Goal: Transaction & Acquisition: Purchase product/service

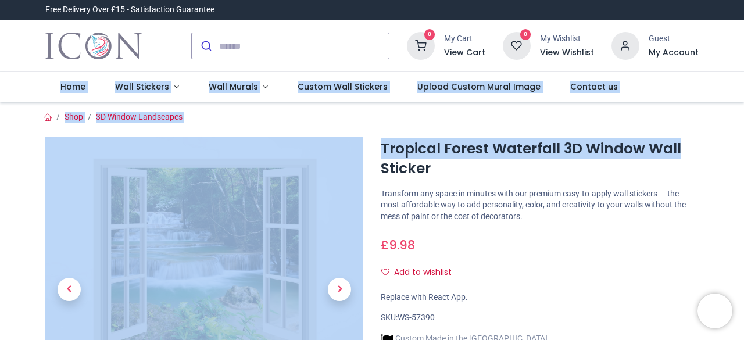
drag, startPoint x: 742, startPoint y: 46, endPoint x: 744, endPoint y: 151, distance: 104.7
click at [744, 151] on div "Login • Register Home Wall Stickers Wall Murals" at bounding box center [372, 170] width 744 height 340
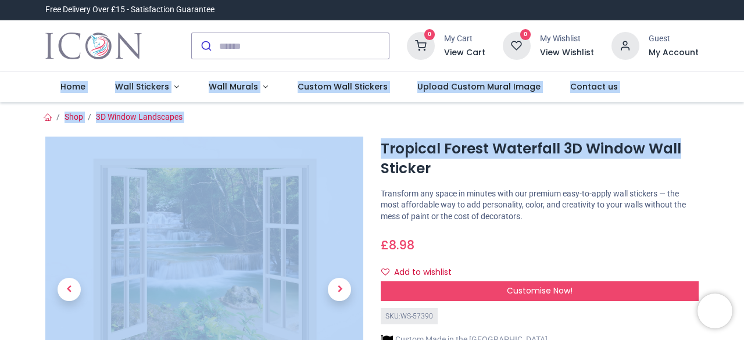
click at [427, 50] on icon at bounding box center [421, 46] width 28 height 28
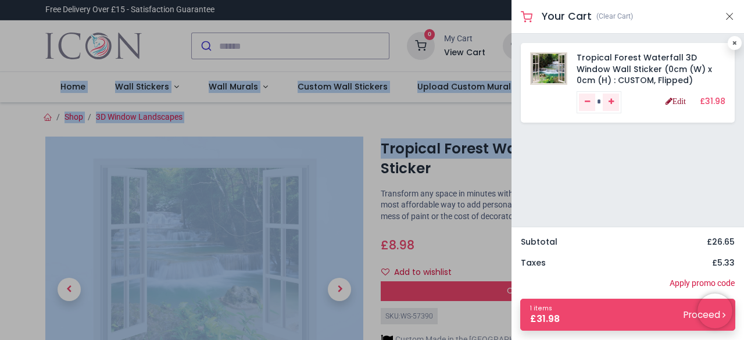
click at [683, 103] on link "Edit" at bounding box center [676, 101] width 20 height 8
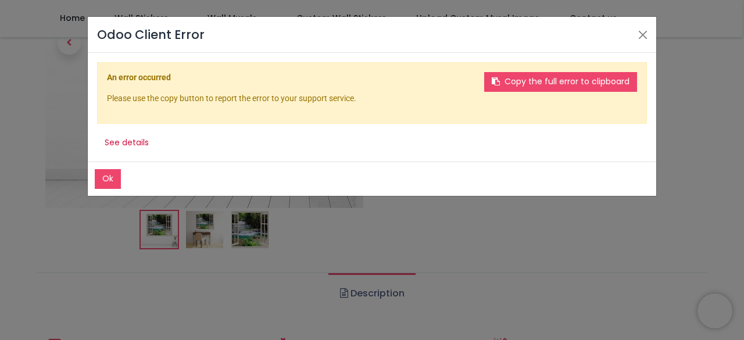
scroll to position [182, 0]
click at [641, 28] on button "Close" at bounding box center [642, 34] width 17 height 17
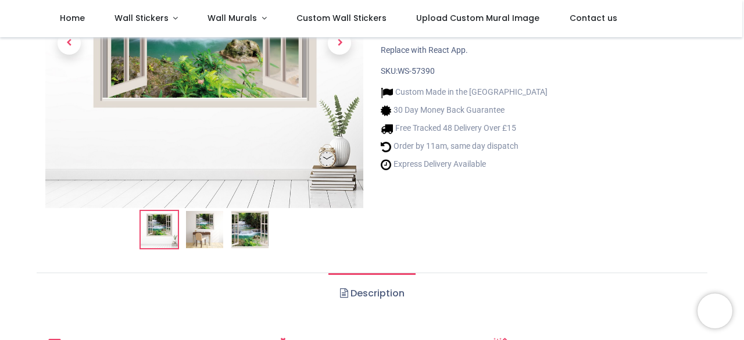
drag, startPoint x: 742, startPoint y: 72, endPoint x: 742, endPoint y: 44, distance: 28.5
click at [215, 223] on img at bounding box center [204, 229] width 37 height 37
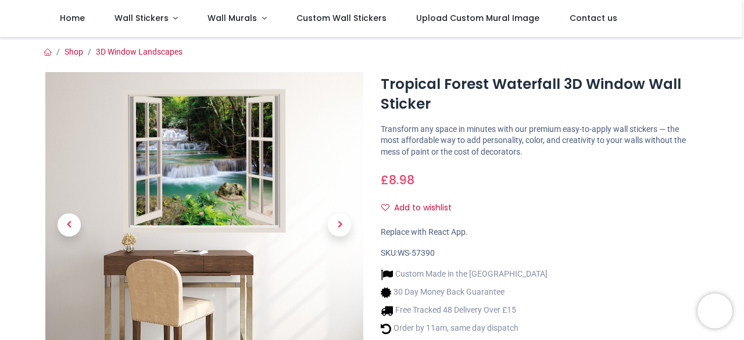
scroll to position [176, 0]
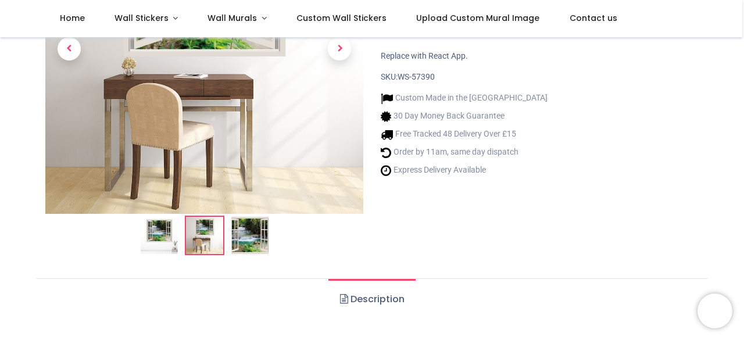
click at [155, 238] on img at bounding box center [159, 235] width 37 height 37
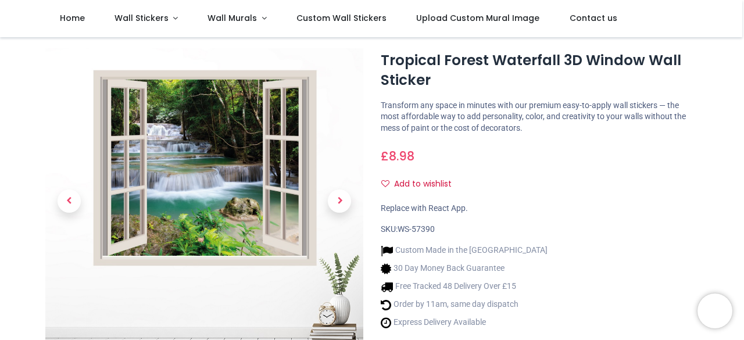
scroll to position [16, 0]
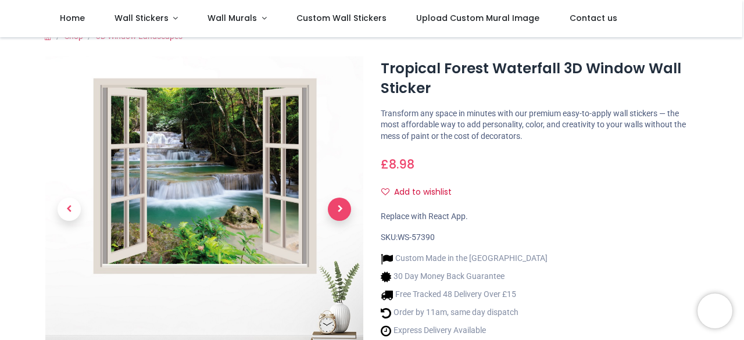
click at [338, 209] on span "Next" at bounding box center [339, 209] width 23 height 23
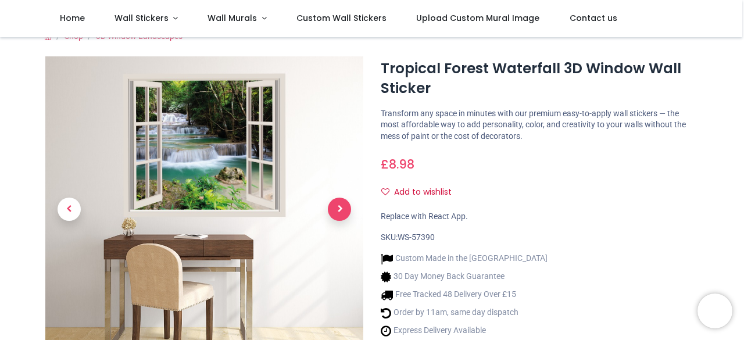
click at [340, 209] on span "Next" at bounding box center [339, 209] width 23 height 23
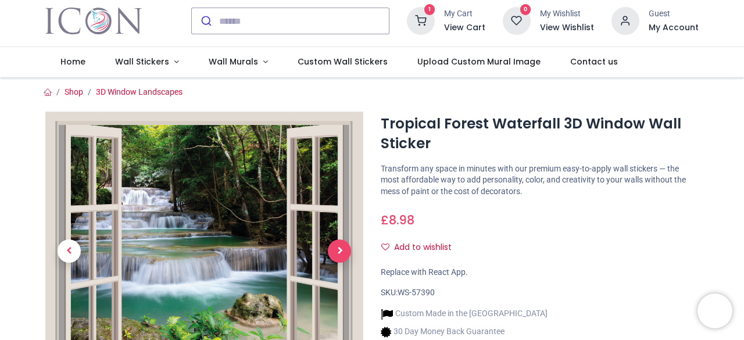
scroll to position [0, 0]
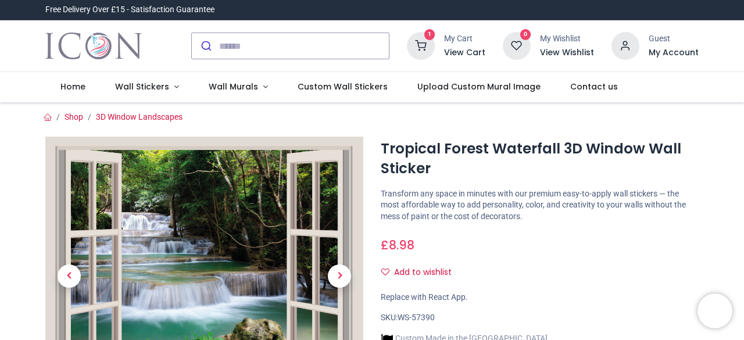
click at [459, 49] on h6 "View Cart" at bounding box center [464, 53] width 41 height 12
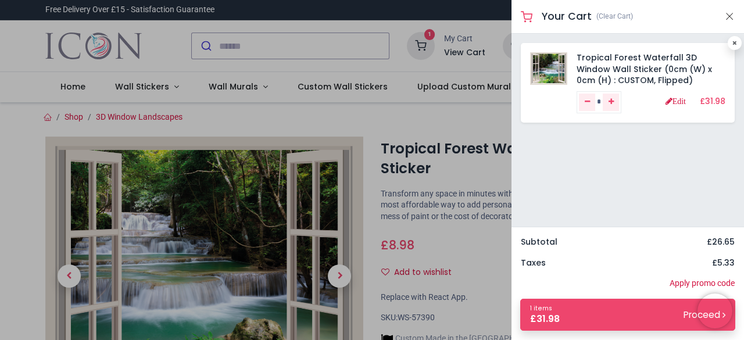
click at [676, 106] on div "Edit" at bounding box center [683, 102] width 34 height 12
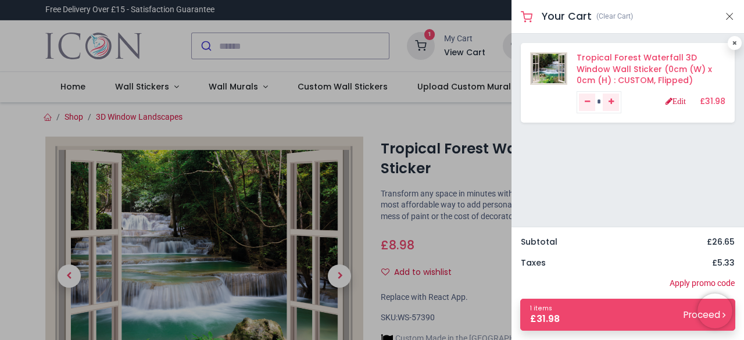
click at [610, 65] on link "Tropical Forest Waterfall 3D Window Wall Sticker (0cm (W) x 0cm (H) : CUSTOM, F…" at bounding box center [645, 69] width 136 height 34
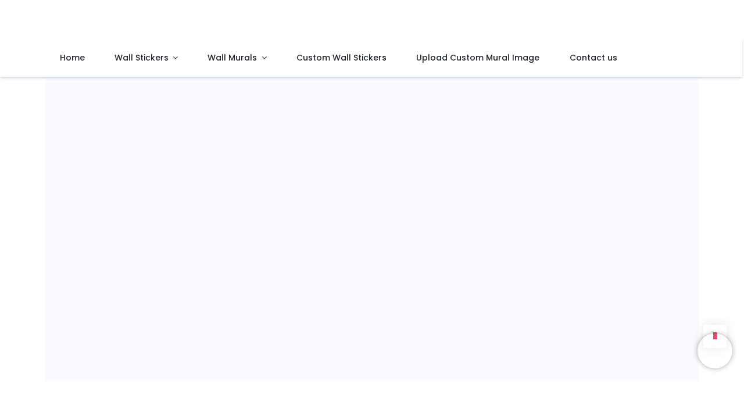
scroll to position [1000, 0]
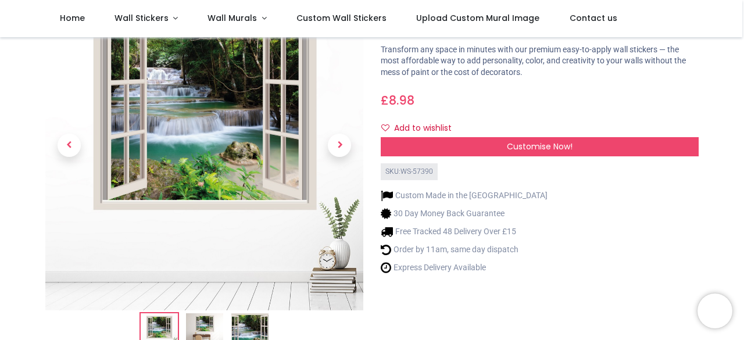
scroll to position [0, 0]
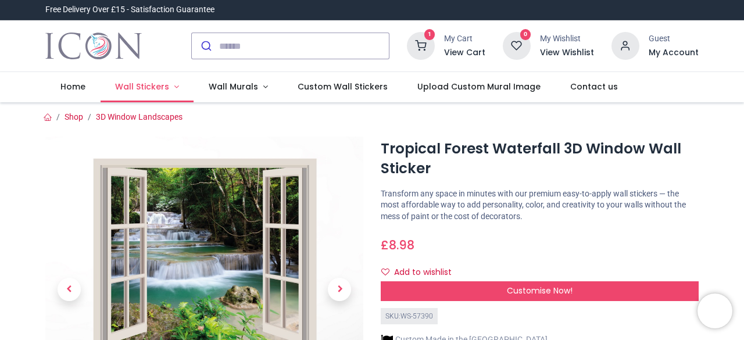
click at [140, 90] on span "Wall Stickers" at bounding box center [142, 87] width 54 height 12
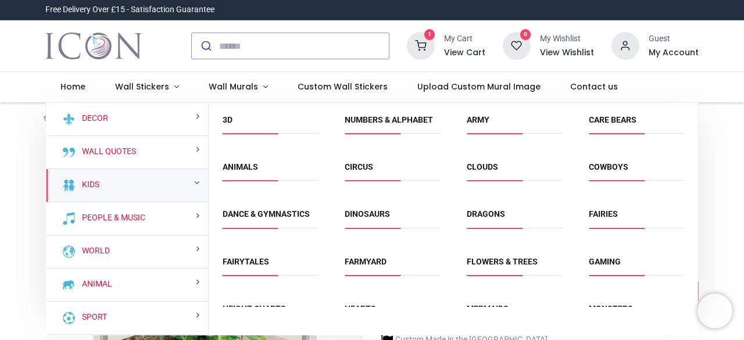
drag, startPoint x: 697, startPoint y: 149, endPoint x: 697, endPoint y: 134, distance: 15.1
click at [697, 134] on div "3D Window Landscapes Barcodes Bathrooms Birdcages" at bounding box center [453, 205] width 489 height 204
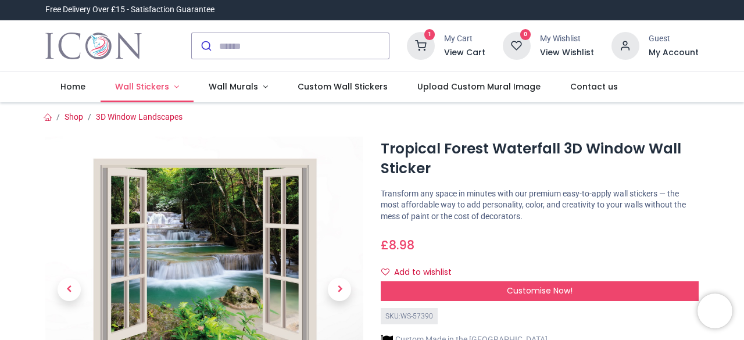
click at [147, 87] on span "Wall Stickers" at bounding box center [142, 87] width 54 height 12
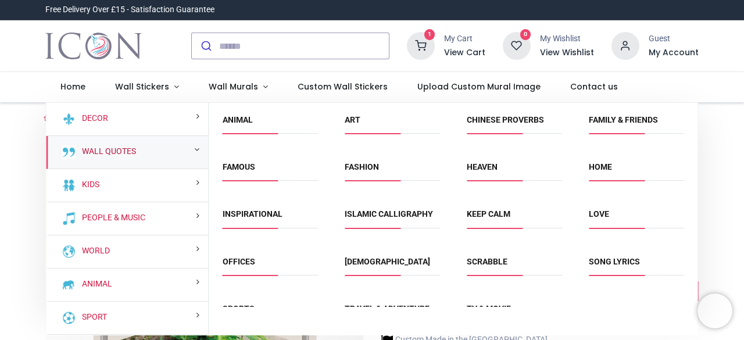
click at [127, 155] on link "Wall Quotes" at bounding box center [106, 152] width 59 height 12
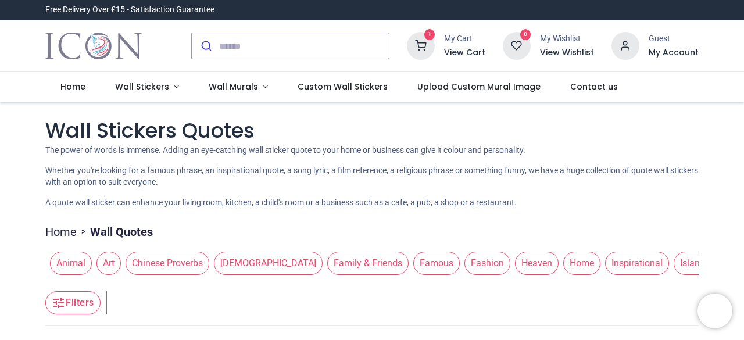
drag, startPoint x: 740, startPoint y: 84, endPoint x: 744, endPoint y: 118, distance: 33.9
click at [744, 118] on div "Login • Register Home Wall Stickers Wall Murals" at bounding box center [372, 170] width 744 height 340
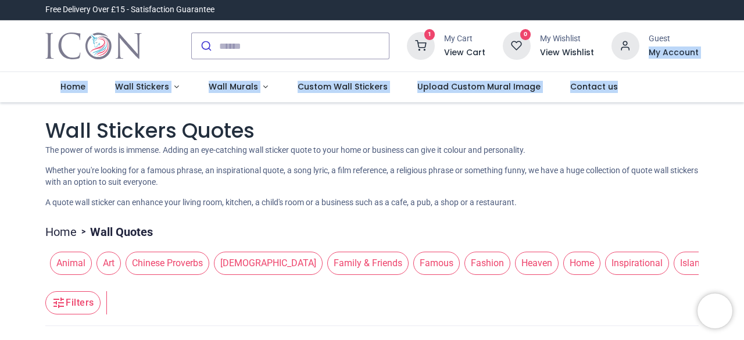
drag, startPoint x: 742, startPoint y: 31, endPoint x: 744, endPoint y: 75, distance: 43.7
click at [744, 75] on div "Login • Register Home Wall Stickers" at bounding box center [372, 170] width 744 height 340
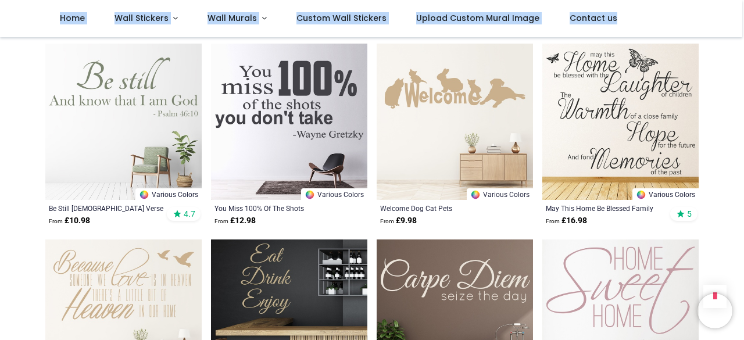
scroll to position [1217, 0]
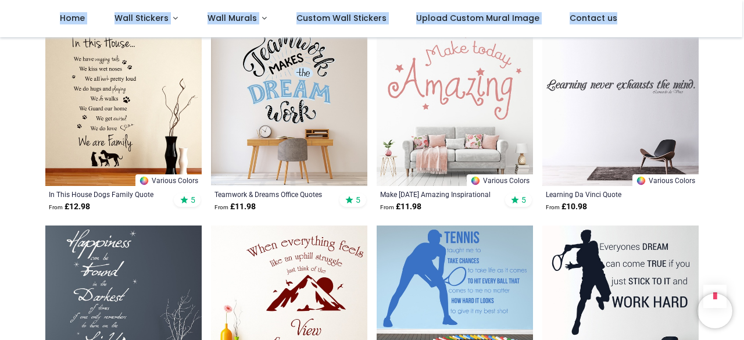
scroll to position [2209, 0]
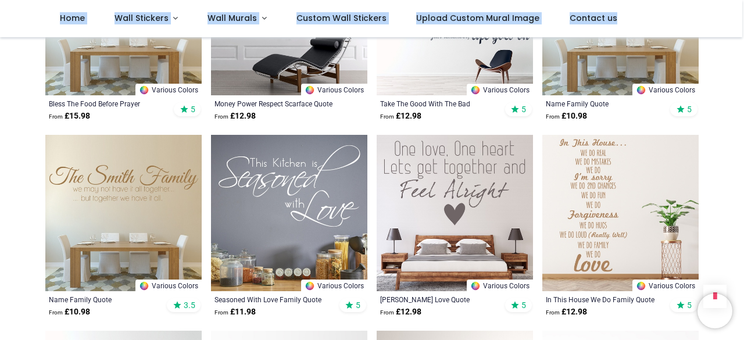
scroll to position [3085, 0]
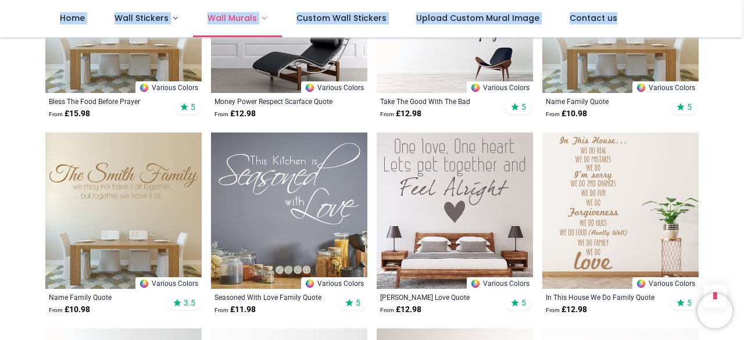
click at [235, 15] on span "Wall Murals" at bounding box center [232, 18] width 49 height 12
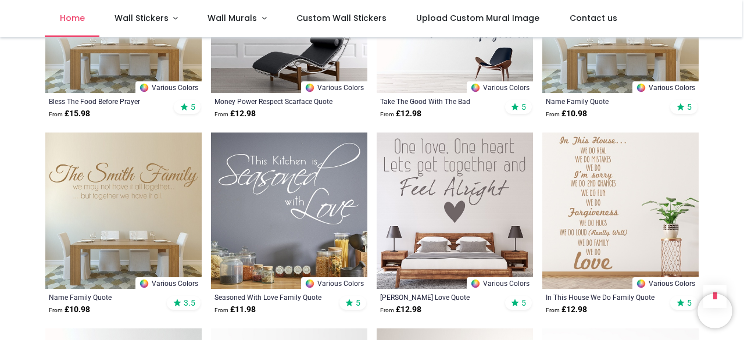
click at [71, 23] on span "Home" at bounding box center [72, 18] width 25 height 12
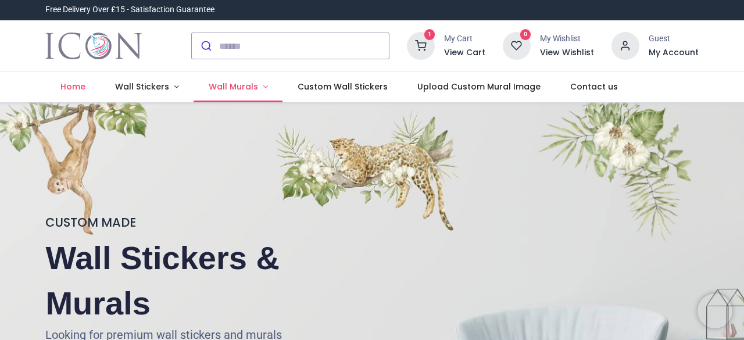
click at [237, 89] on span "Wall Murals" at bounding box center [233, 87] width 49 height 12
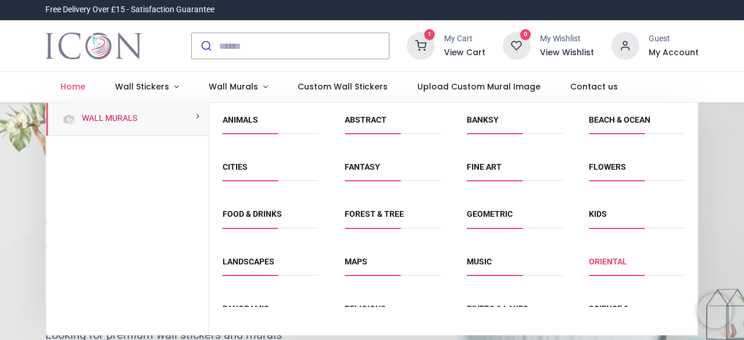
click at [607, 264] on link "Oriental" at bounding box center [608, 261] width 38 height 9
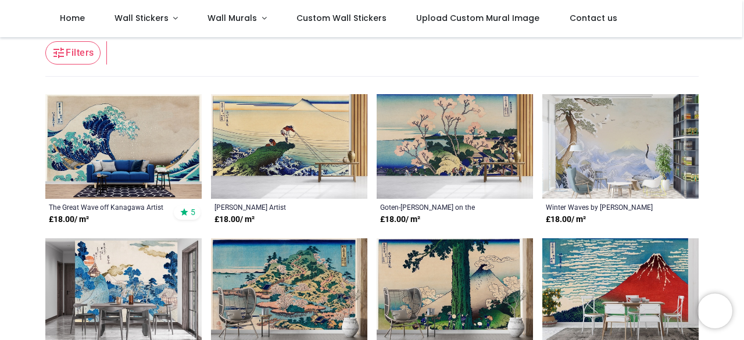
scroll to position [174, 0]
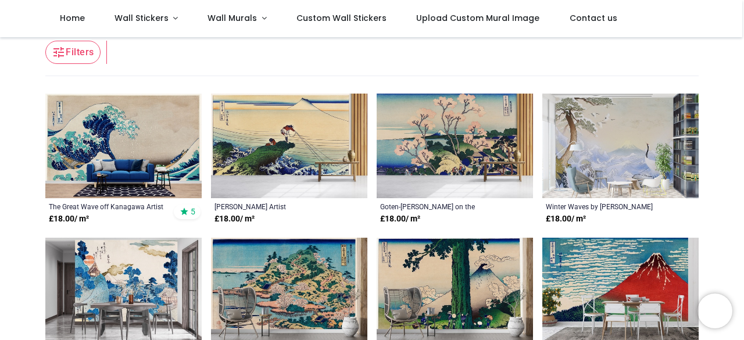
drag, startPoint x: 742, startPoint y: 79, endPoint x: 744, endPoint y: 123, distance: 44.2
click at [744, 123] on div "Login • Register Home Wall Stickers" at bounding box center [372, 170] width 744 height 340
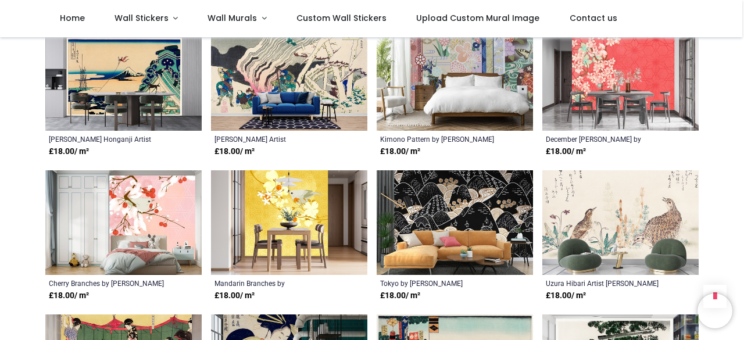
scroll to position [677, 0]
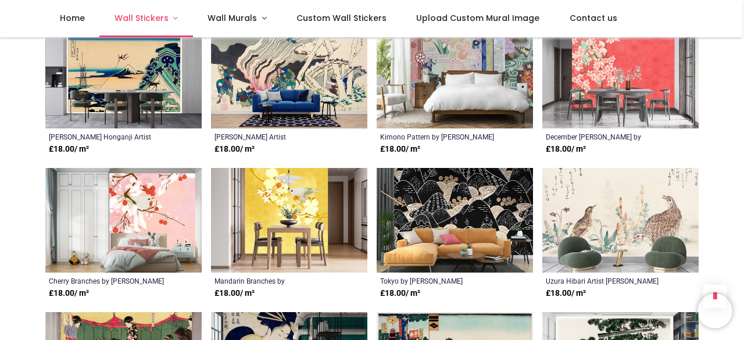
click at [145, 15] on span "Wall Stickers" at bounding box center [142, 18] width 54 height 12
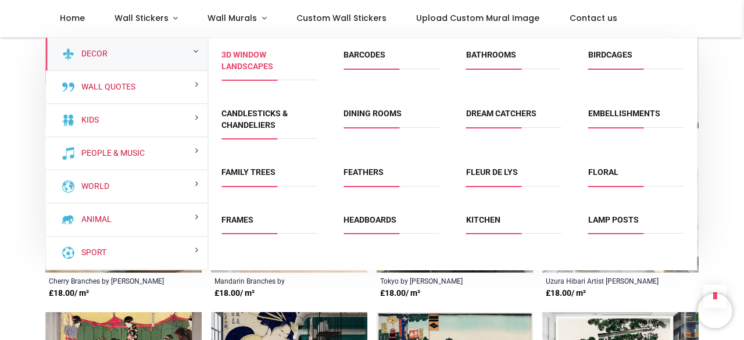
click at [253, 62] on link "3D Window Landscapes" at bounding box center [248, 60] width 52 height 21
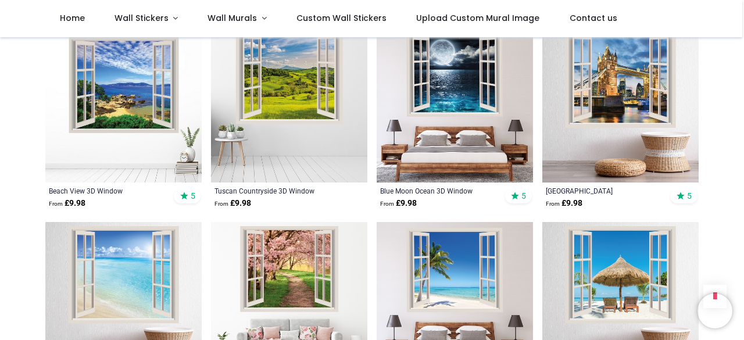
scroll to position [645, 0]
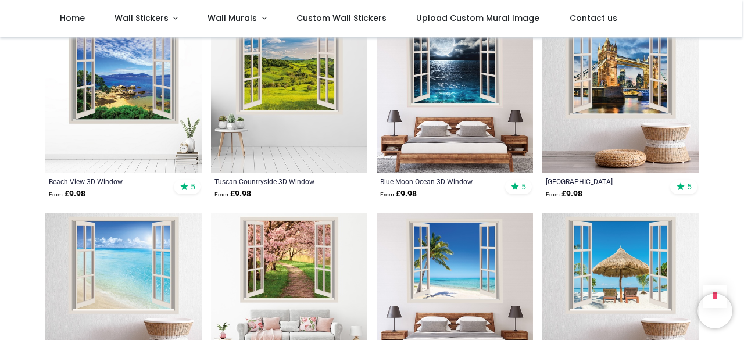
click at [488, 70] on img at bounding box center [455, 95] width 156 height 156
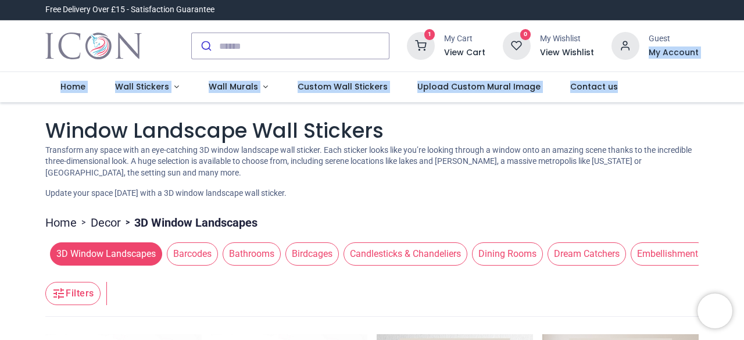
drag, startPoint x: 741, startPoint y: 31, endPoint x: 744, endPoint y: 79, distance: 47.2
click at [744, 79] on div "Login • Register Home Wall Stickers Wall Murals" at bounding box center [372, 170] width 744 height 340
click at [420, 44] on icon at bounding box center [421, 46] width 28 height 28
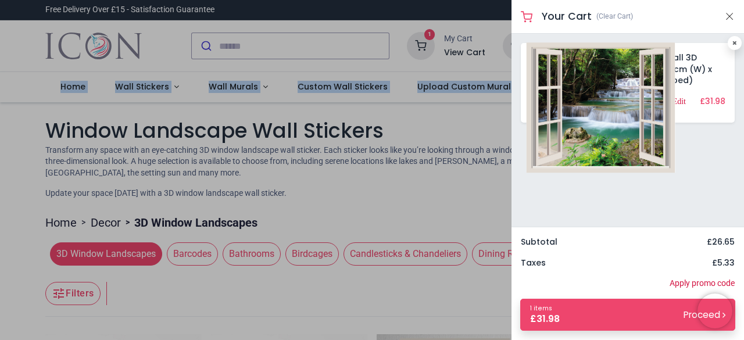
click at [552, 79] on img at bounding box center [601, 107] width 149 height 130
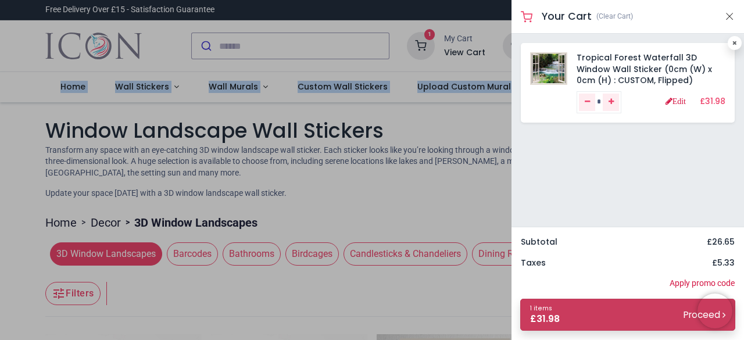
click at [635, 317] on link "1 items £ 31.98 Proceed" at bounding box center [628, 315] width 215 height 32
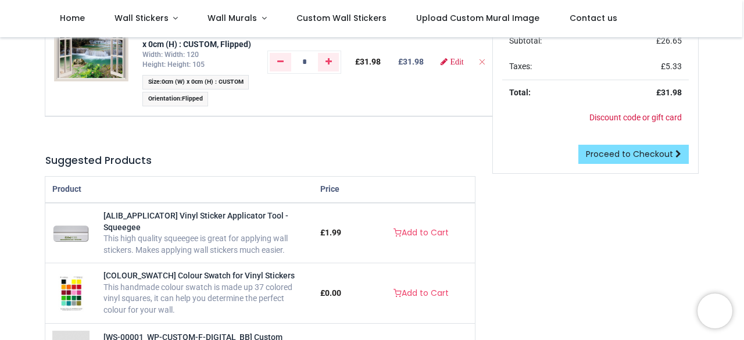
scroll to position [171, 0]
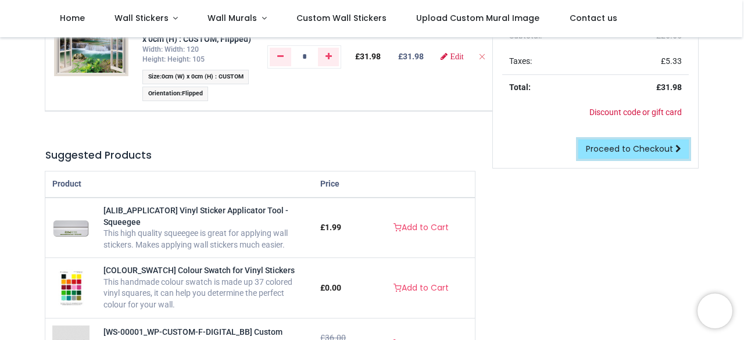
click at [630, 152] on span "Proceed to Checkout" at bounding box center [629, 149] width 87 height 12
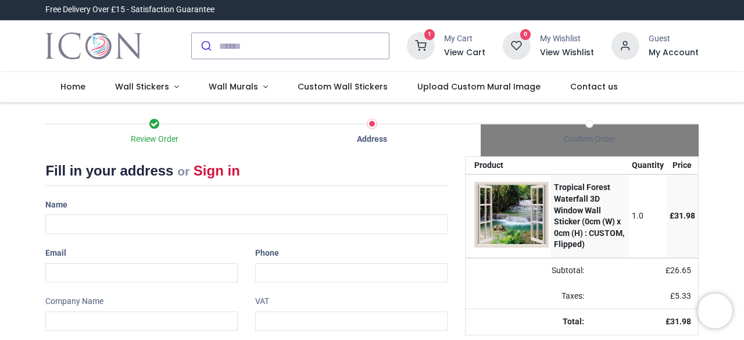
select select "***"
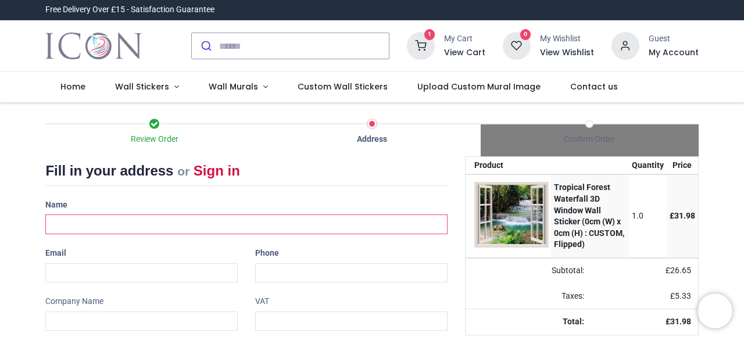
click at [354, 228] on input "text" at bounding box center [246, 225] width 402 height 20
type input "**********"
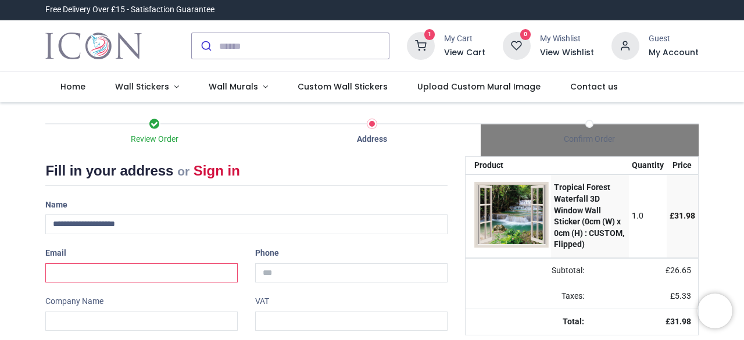
type input "**********"
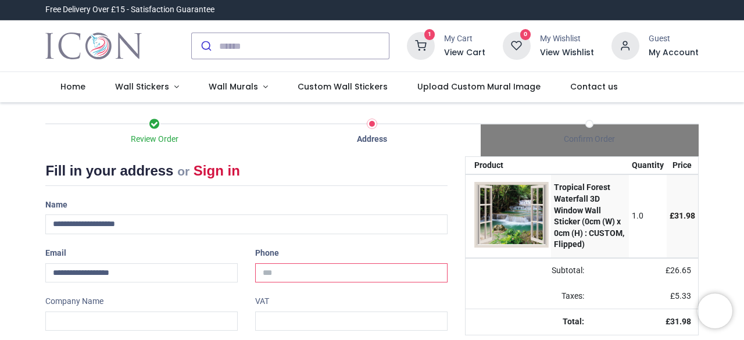
type input "**********"
type input "******"
type input "*******"
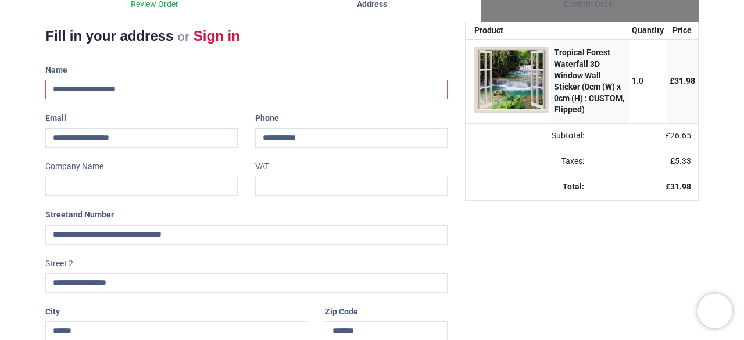
scroll to position [137, 0]
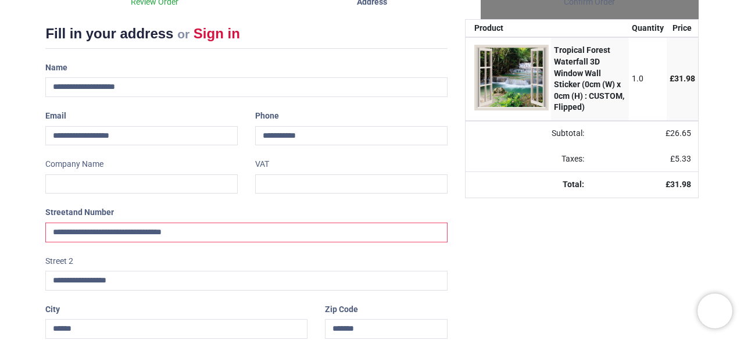
click at [114, 233] on input "**********" at bounding box center [246, 233] width 402 height 20
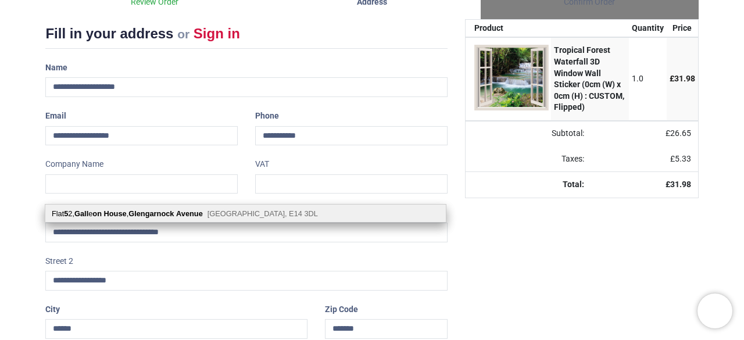
click at [152, 211] on b "Glengarnock" at bounding box center [151, 213] width 45 height 9
type input "**********"
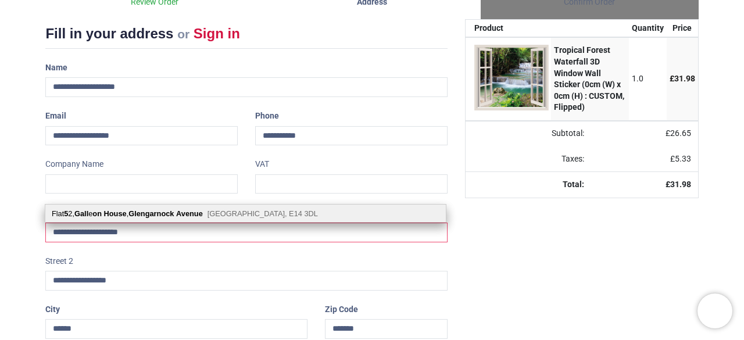
select select "***"
select select
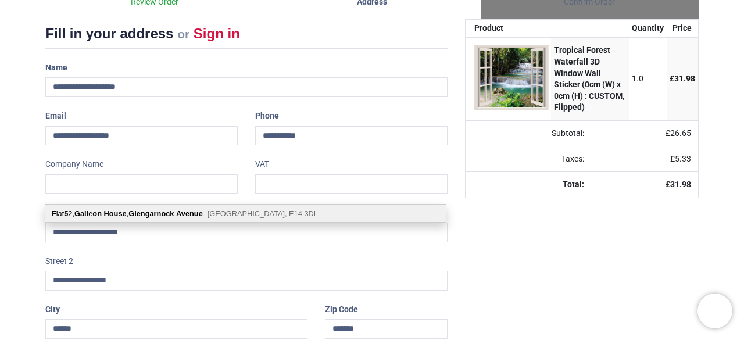
click at [278, 212] on div "Flat 5 2, Gall e on House , Glengarnock Avenue London, E14 3DL" at bounding box center [245, 213] width 401 height 17
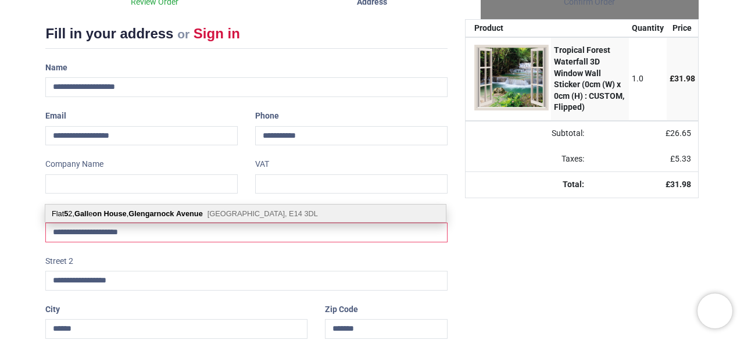
select select "***"
select select
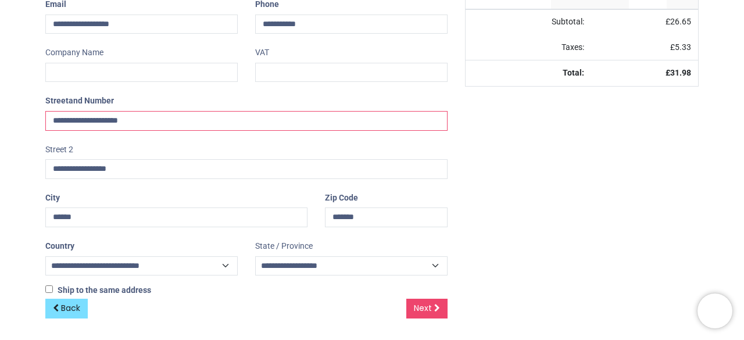
scroll to position [250, 0]
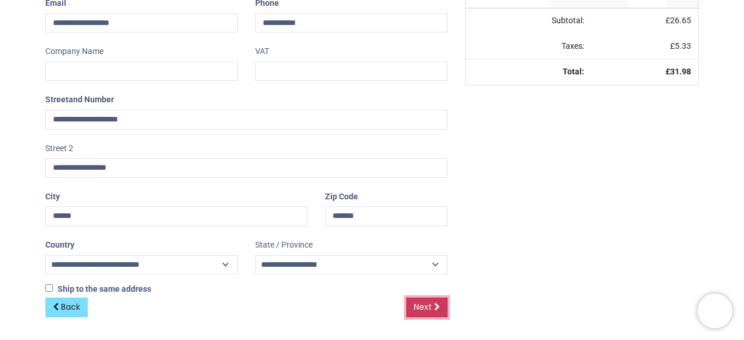
click at [430, 317] on link "Next" at bounding box center [427, 308] width 41 height 20
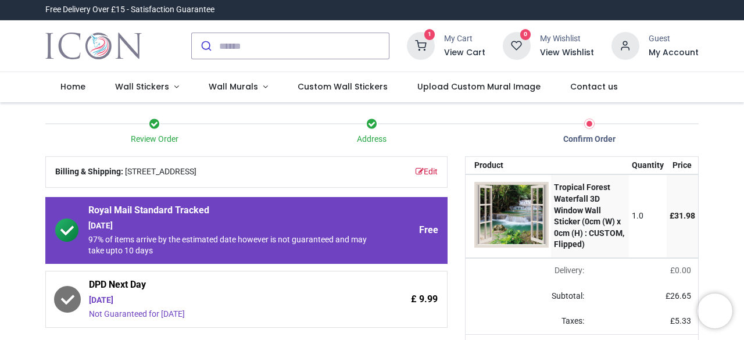
drag, startPoint x: 742, startPoint y: 83, endPoint x: 744, endPoint y: 105, distance: 22.2
click at [744, 105] on div "Login • Register Home Wall Stickers" at bounding box center [372, 170] width 744 height 340
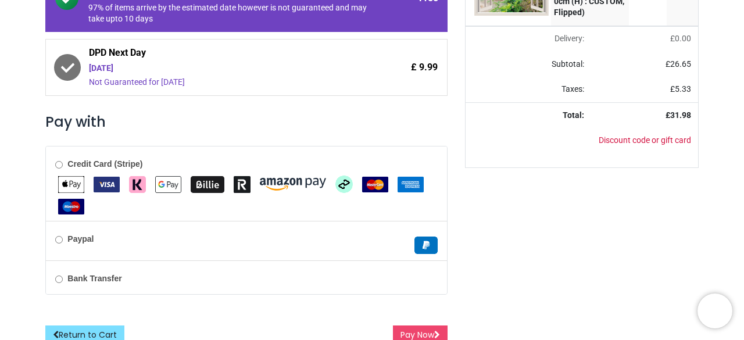
scroll to position [254, 0]
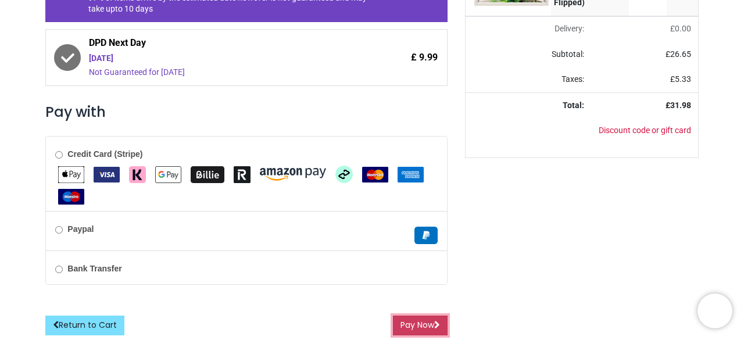
click at [426, 323] on button "Pay Now" at bounding box center [420, 326] width 55 height 20
